Goal: Find specific page/section: Find specific page/section

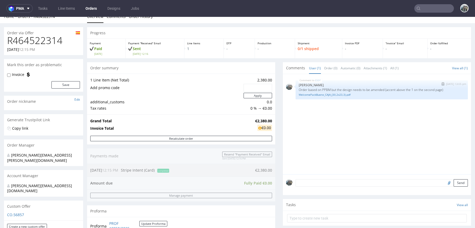
scroll to position [6, 0]
drag, startPoint x: 319, startPoint y: 82, endPoint x: 311, endPoint y: 82, distance: 8.2
click at [311, 82] on div "ESDF [DATE] 13:05 pm [PERSON_NAME] Order based on PPBM but the design needs to …" at bounding box center [381, 90] width 172 height 19
click at [33, 43] on h1 "R464522314" at bounding box center [43, 41] width 73 height 11
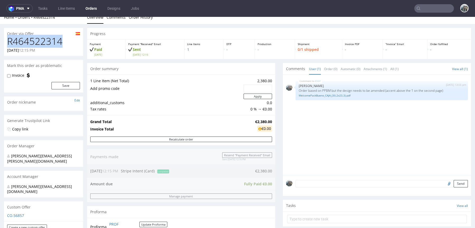
click at [33, 43] on h1 "R464522314" at bounding box center [43, 41] width 73 height 11
copy h1 "R464522314"
click at [321, 89] on p "Order based on PPBM but the design needs to be amended (accent above the 1 on t…" at bounding box center [381, 91] width 166 height 4
copy p "PPBM"
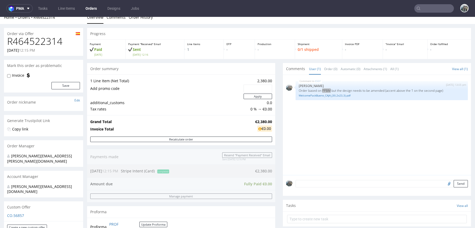
click at [414, 6] on input "text" at bounding box center [434, 8] width 40 height 8
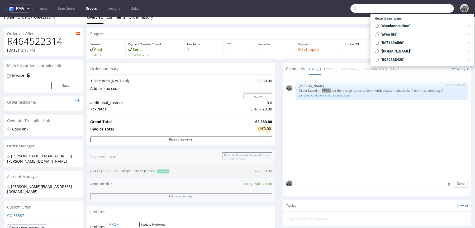
paste input "PPBM"
type input "PPBM"
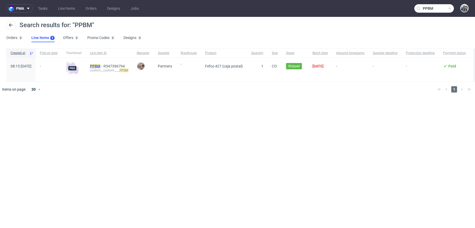
click at [100, 65] on mark "PPBM" at bounding box center [95, 66] width 10 height 4
